Goal: Find specific page/section: Find specific page/section

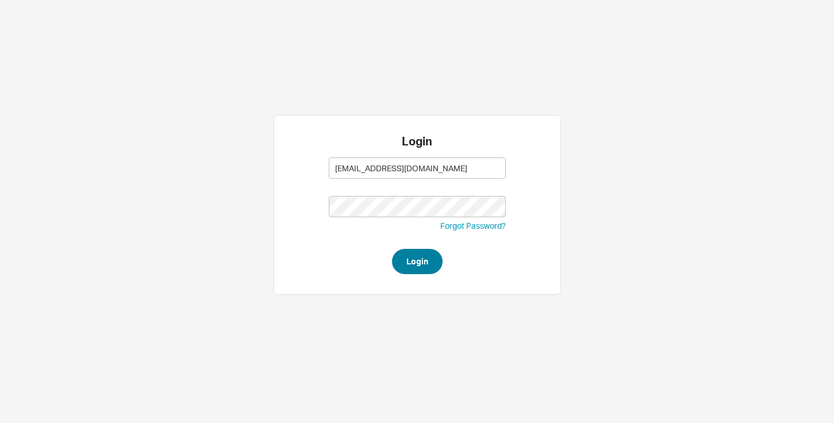
type input "abe@homeandstone.com"
click at [416, 259] on button "Login" at bounding box center [417, 261] width 51 height 25
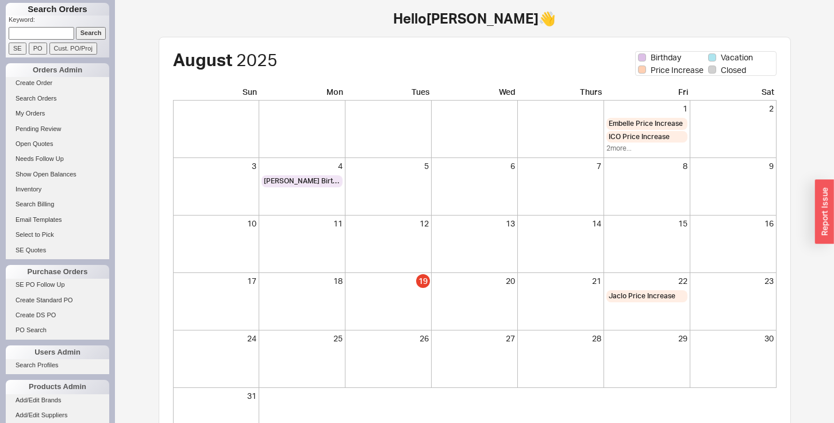
scroll to position [95, 0]
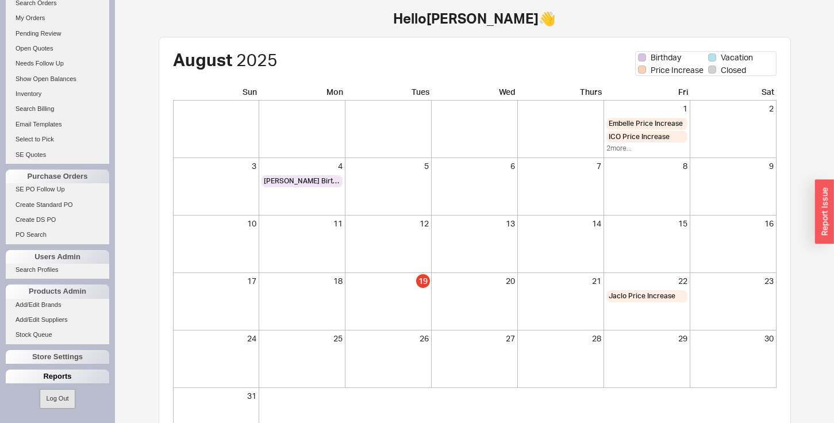
click at [40, 380] on div "Reports" at bounding box center [57, 377] width 103 height 14
click at [38, 406] on link "Total Sales Reports" at bounding box center [57, 405] width 103 height 12
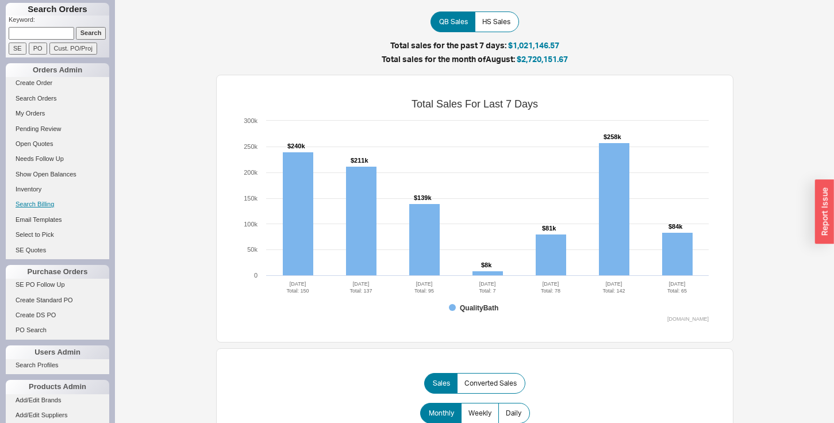
scroll to position [95, 0]
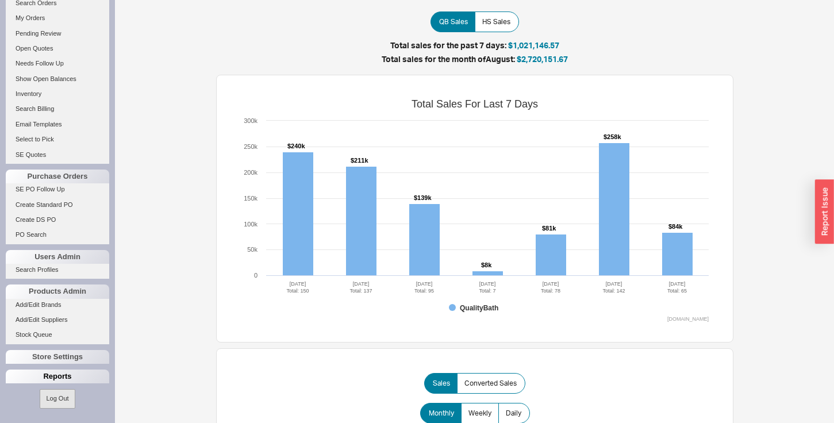
click at [29, 380] on div "Reports" at bounding box center [57, 377] width 103 height 14
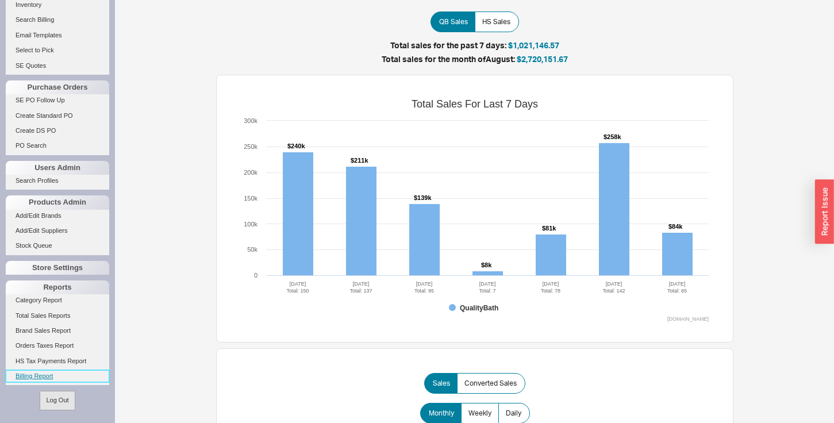
click at [30, 375] on link "Billing Report" at bounding box center [57, 376] width 103 height 12
